Goal: Navigation & Orientation: Understand site structure

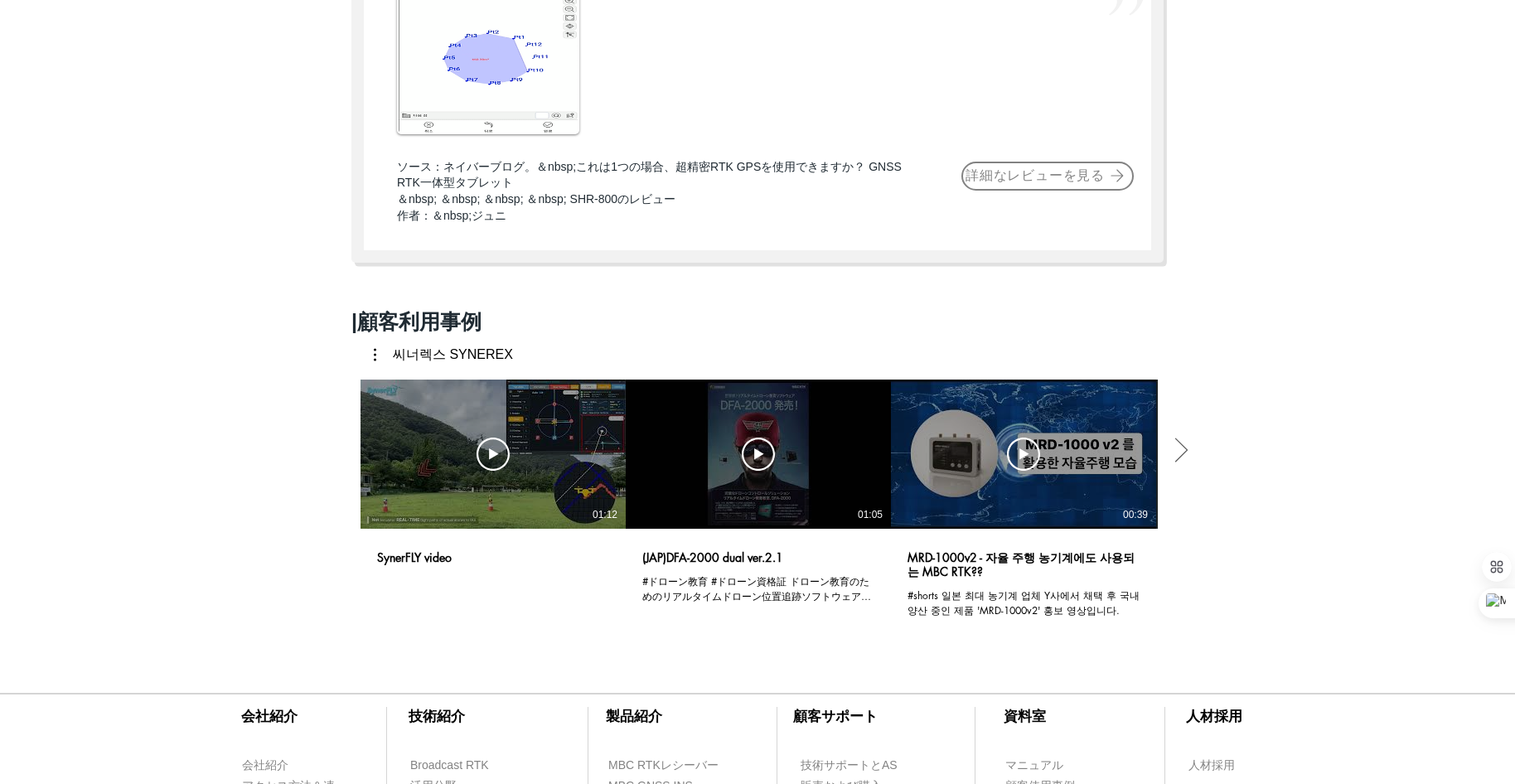
scroll to position [1077, 0]
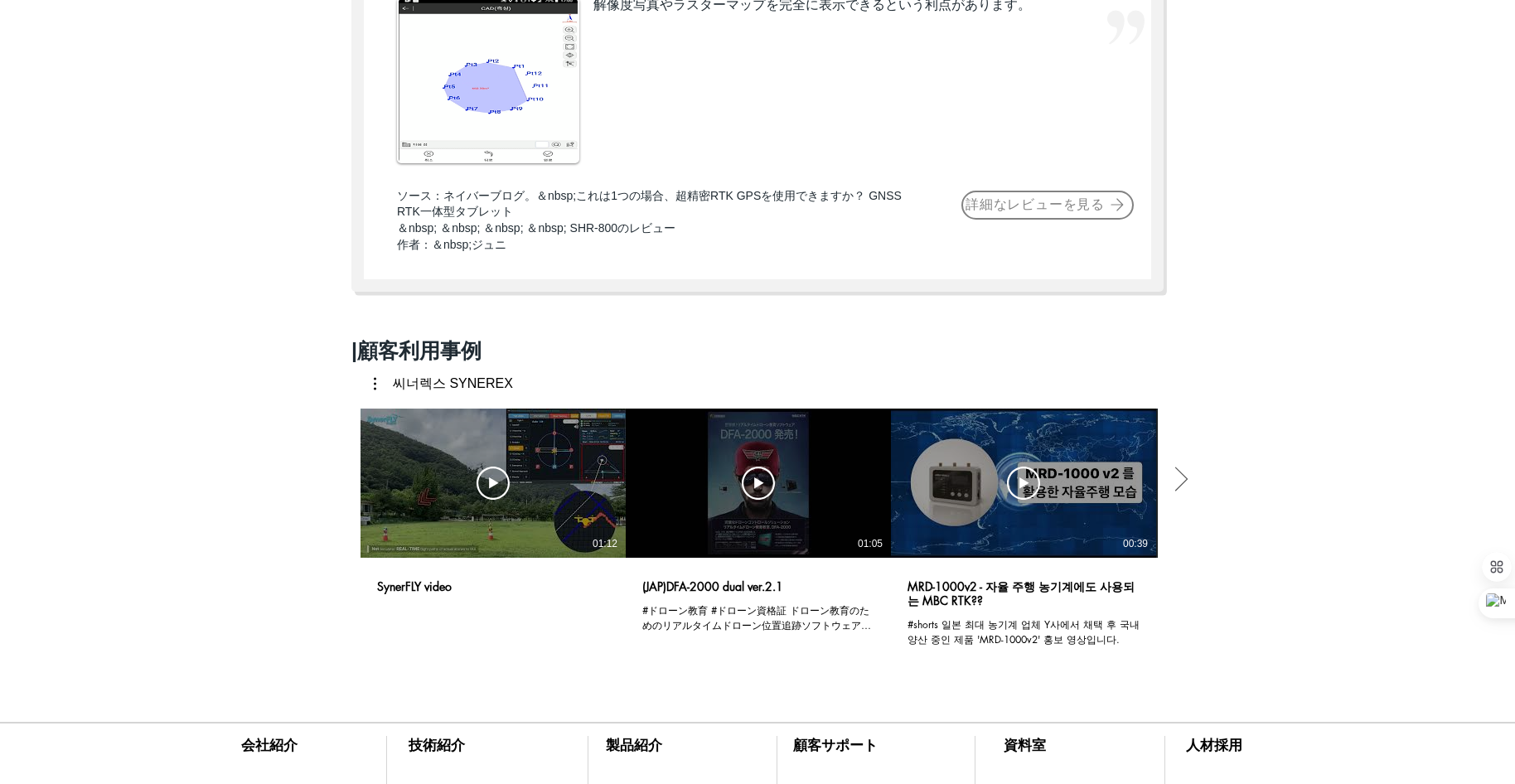
click at [226, 455] on div at bounding box center [758, 503] width 1515 height 379
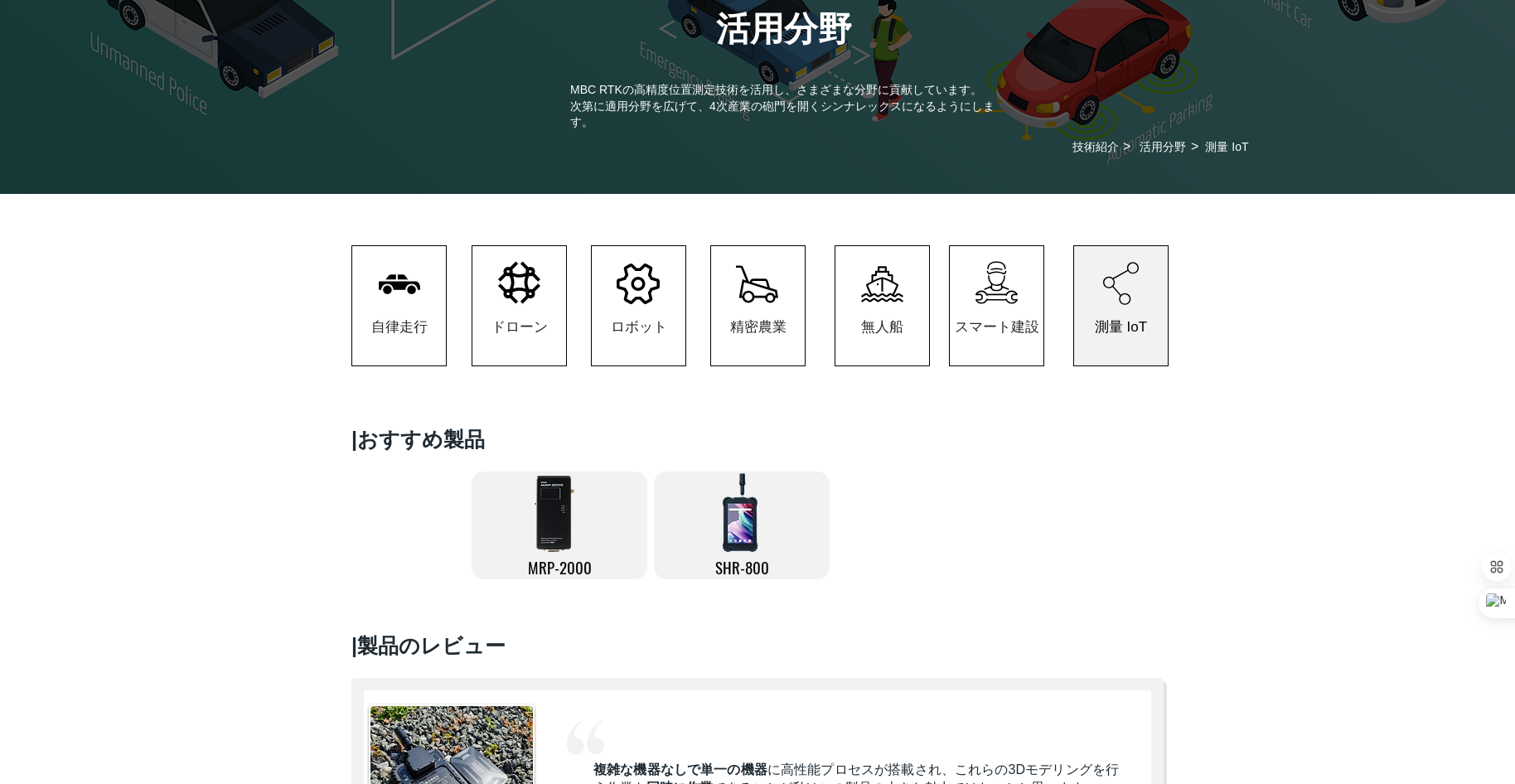
scroll to position [0, 0]
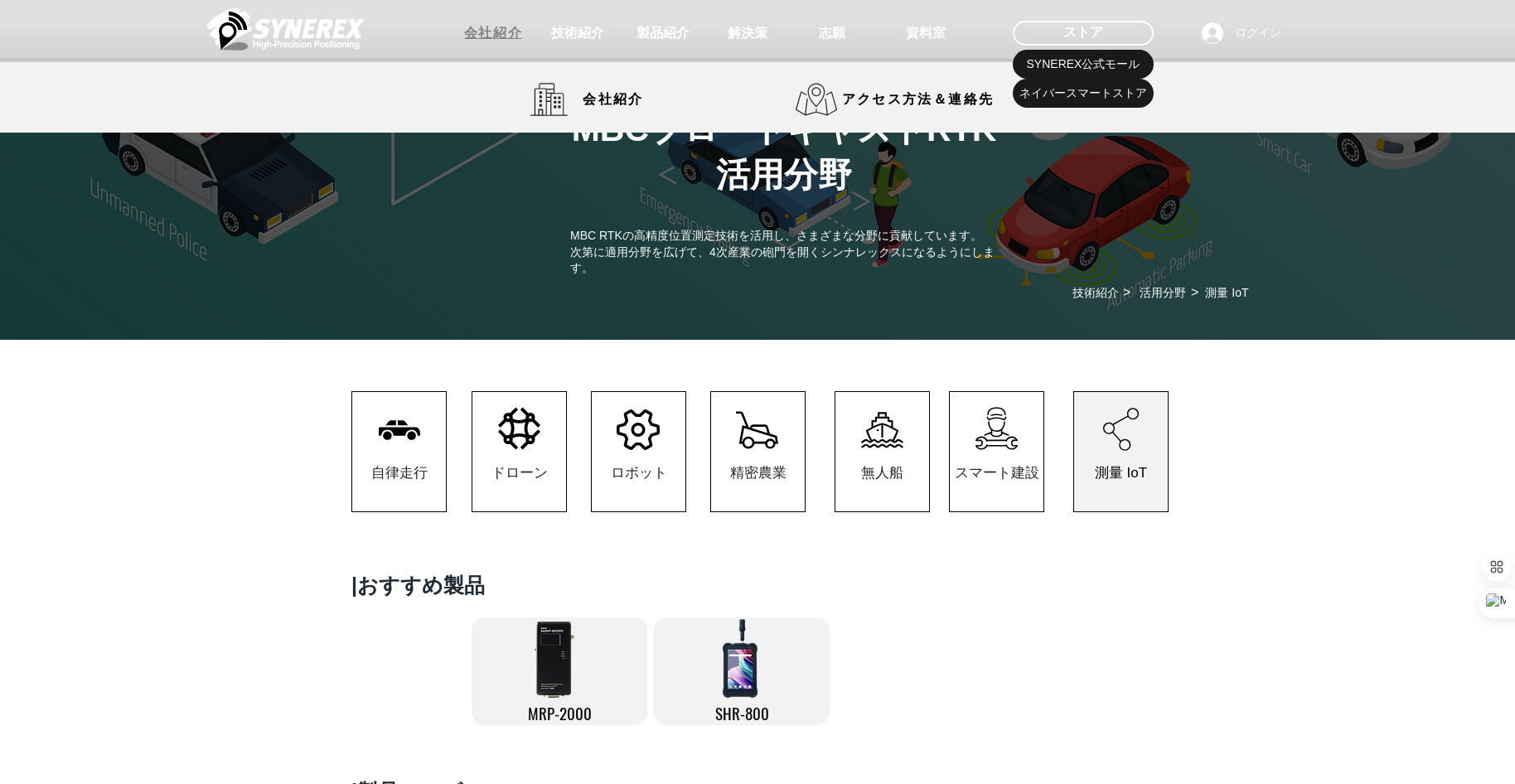
click at [483, 42] on span "会社紹介" at bounding box center [493, 33] width 58 height 17
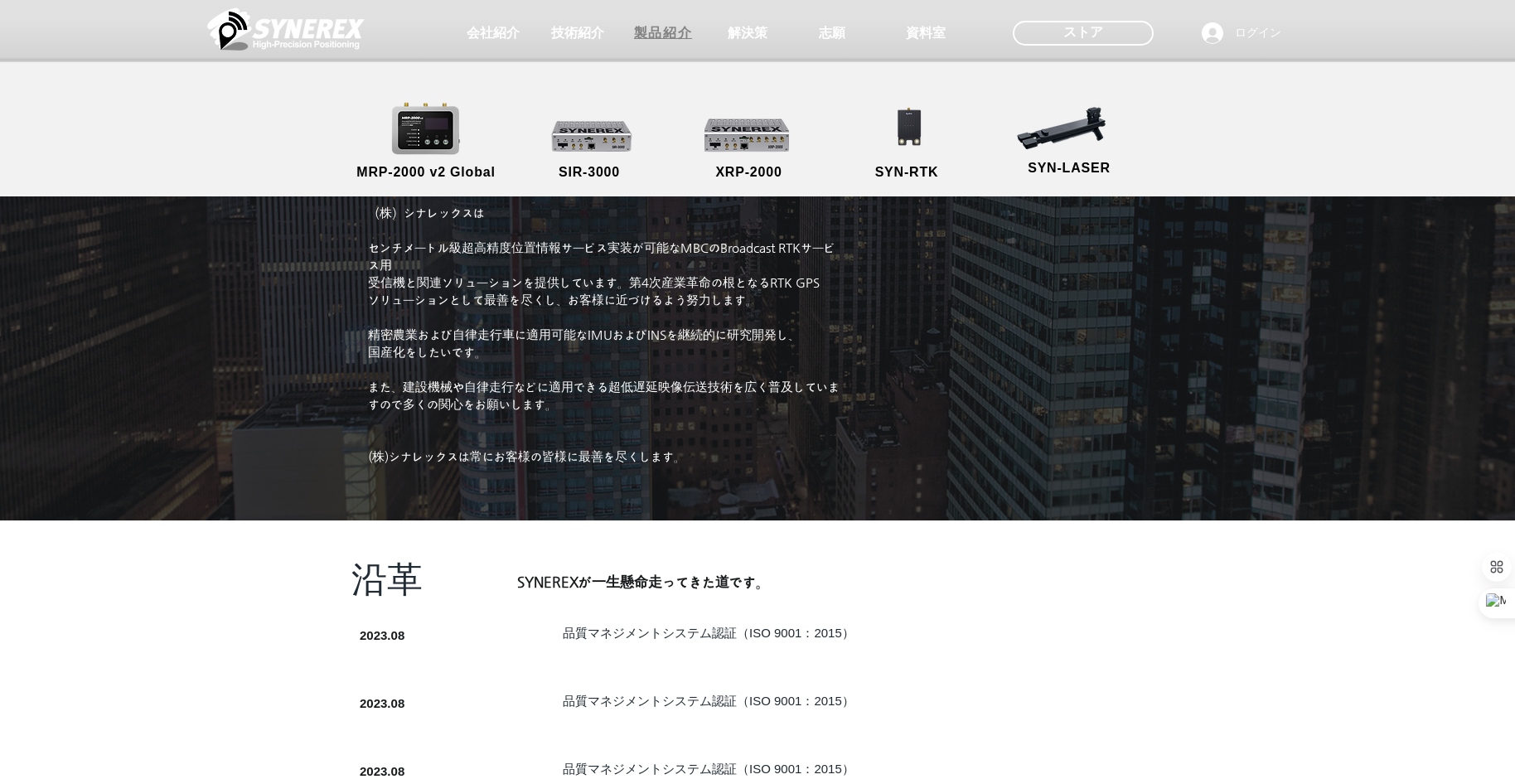
click at [658, 38] on span "製品紹介" at bounding box center [663, 33] width 58 height 17
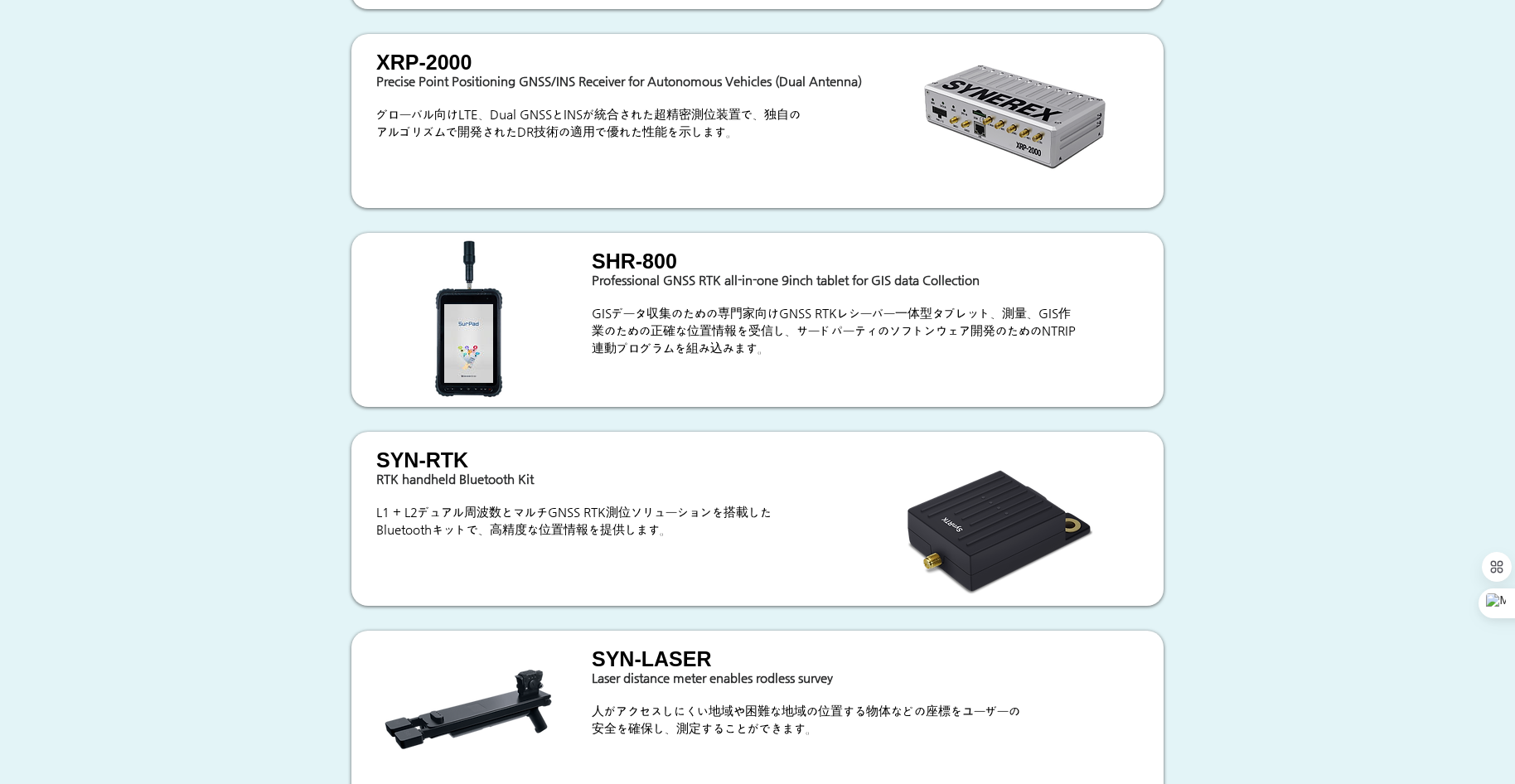
scroll to position [1905, 0]
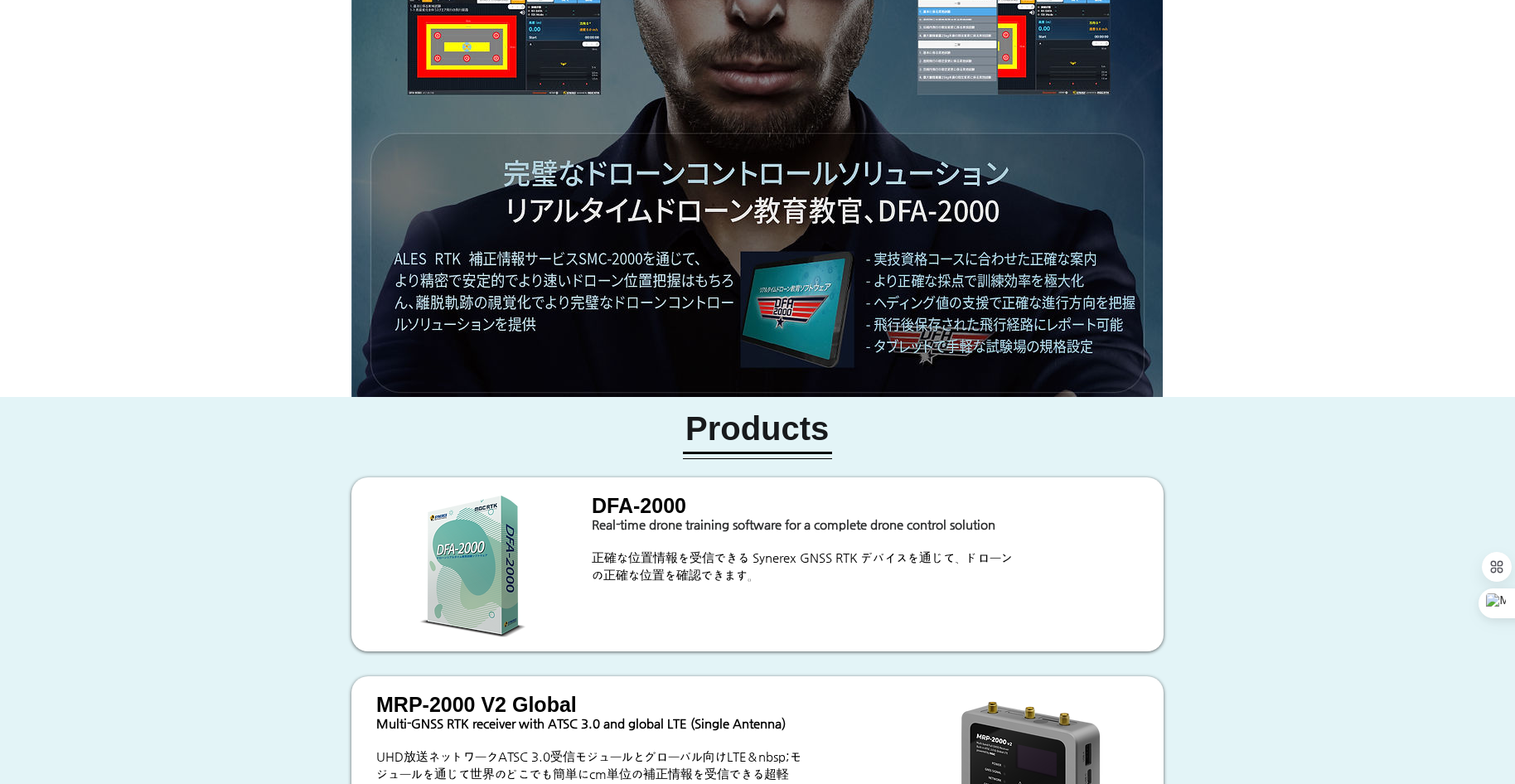
scroll to position [0, 0]
